Goal: Information Seeking & Learning: Learn about a topic

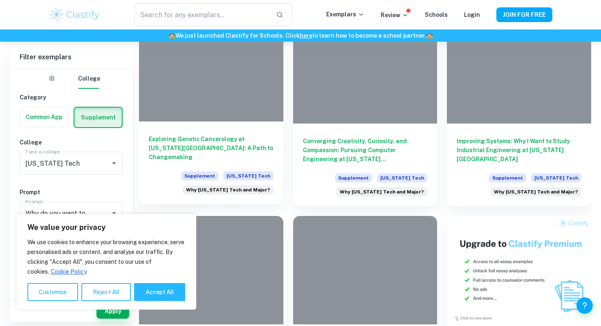
scroll to position [222, 0]
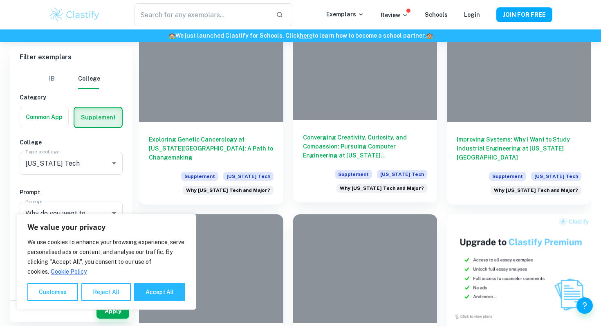
click at [324, 149] on h6 "Converging Creativity, Curiosity, and Compassion: Pursuing Computer Engineering…" at bounding box center [365, 146] width 125 height 27
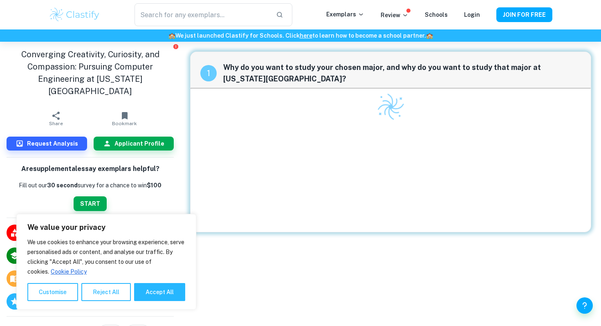
click at [156, 302] on div "We value your privacy We use cookies to enhance your browsing experience, serve…" at bounding box center [106, 262] width 180 height 96
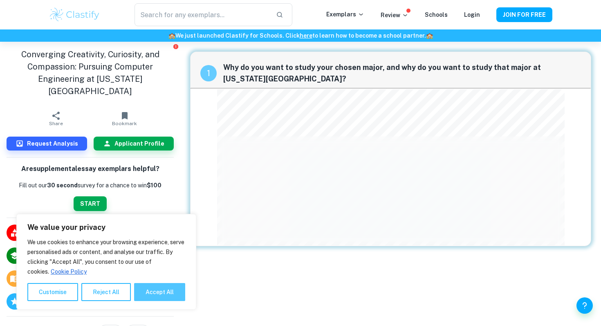
click at [166, 296] on button "Accept All" at bounding box center [159, 292] width 51 height 18
checkbox input "true"
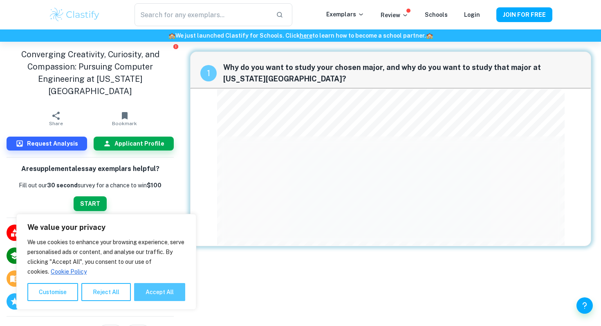
checkbox input "true"
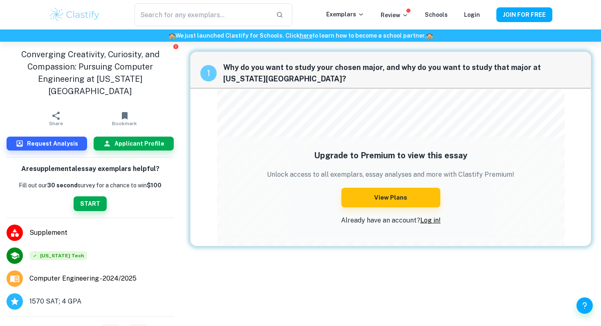
click at [427, 225] on div "Upgrade to Premium to view this essay Unlock access to all exemplars, essay ana…" at bounding box center [391, 186] width 256 height 82
click at [520, 13] on button "JOIN FOR FREE" at bounding box center [524, 14] width 56 height 15
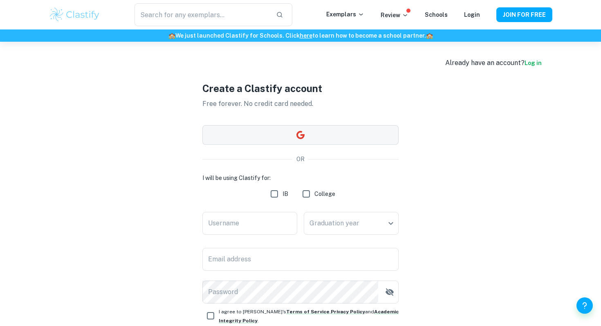
click at [283, 136] on button "button" at bounding box center [300, 135] width 196 height 20
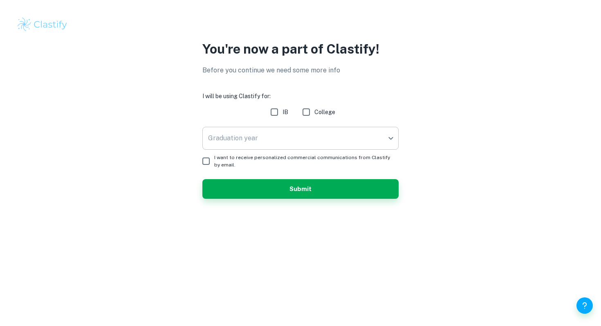
click at [258, 144] on body "We value your privacy We use cookies to enhance your browsing experience, serve…" at bounding box center [300, 163] width 601 height 326
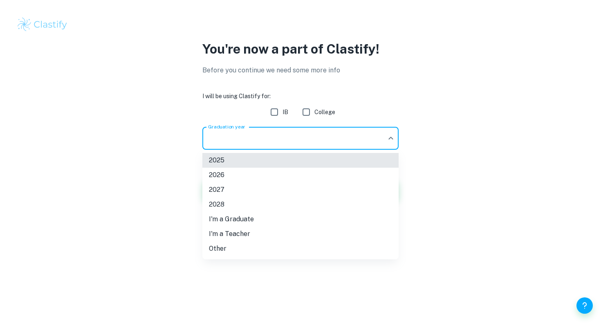
click at [228, 172] on li "2026" at bounding box center [300, 175] width 196 height 15
type input "2026"
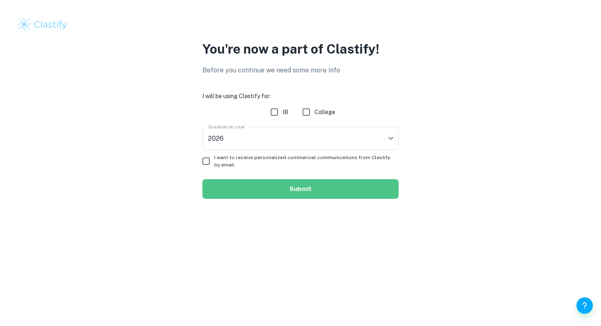
click at [267, 187] on button "Submit" at bounding box center [300, 189] width 196 height 20
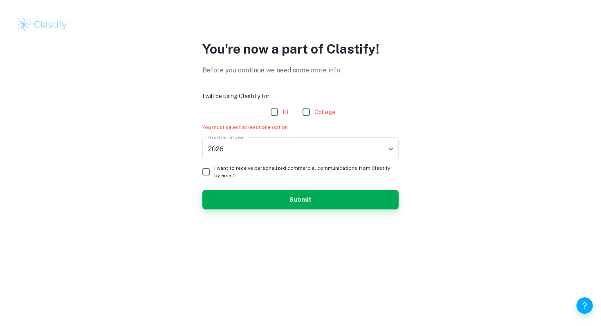
click at [207, 170] on input "I want to receive personalized commercial communications from Clastify by email." at bounding box center [206, 172] width 16 height 16
checkbox input "true"
click at [305, 115] on input "College" at bounding box center [306, 112] width 16 height 16
checkbox input "true"
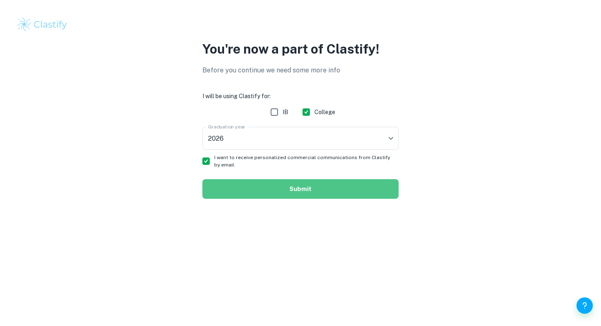
click at [264, 186] on button "Submit" at bounding box center [300, 189] width 196 height 20
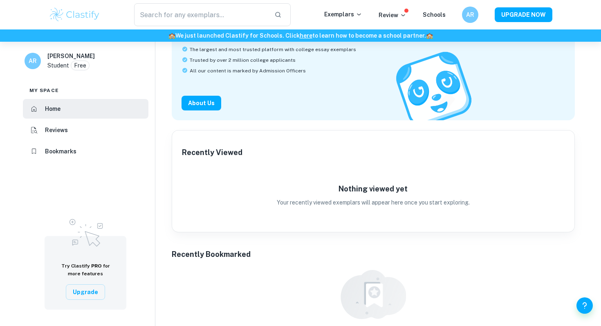
scroll to position [82, 0]
click at [202, 20] on input "text" at bounding box center [201, 14] width 134 height 23
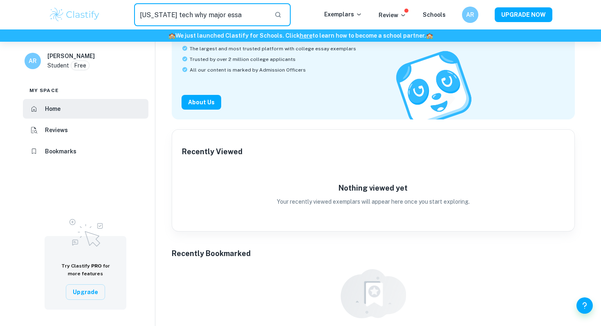
type input "georgia tech why major essa"
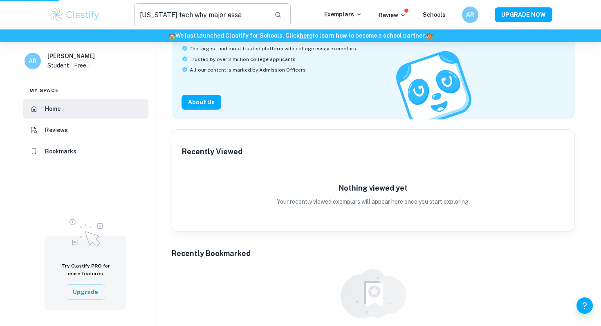
click at [278, 14] on icon "button" at bounding box center [277, 14] width 7 height 7
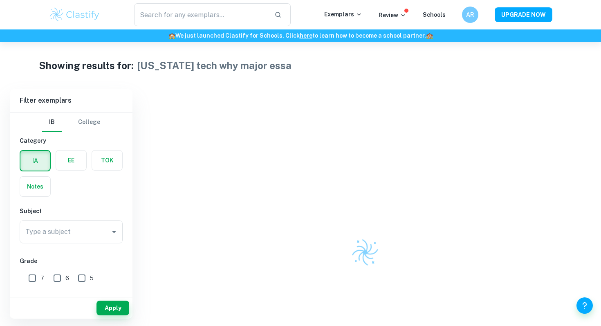
scroll to position [82, 0]
